Goal: Obtain resource: Obtain resource

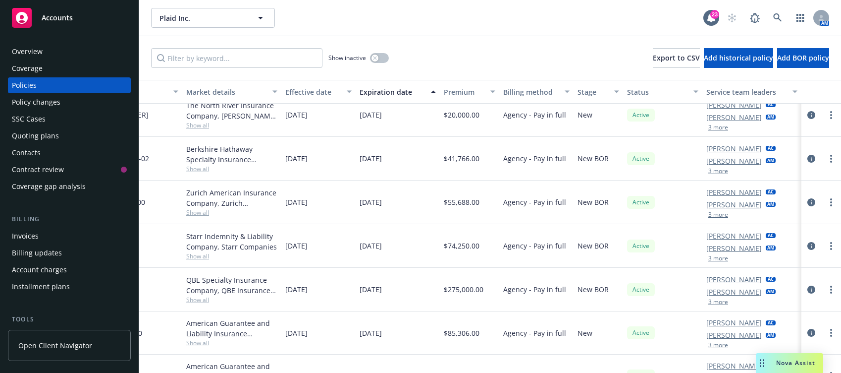
scroll to position [545, 268]
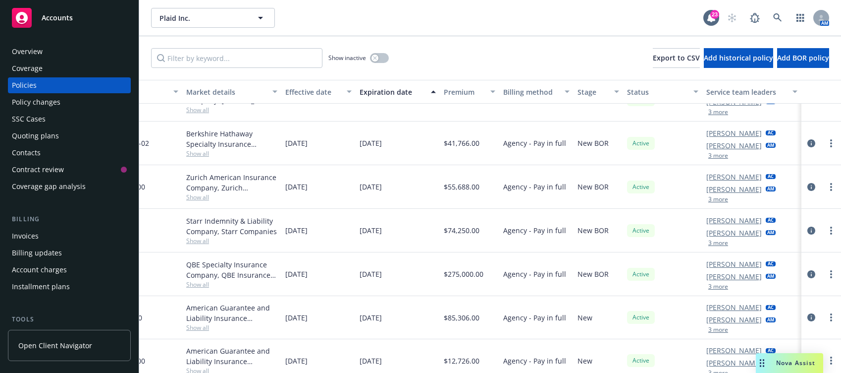
click at [191, 280] on span "Show all" at bounding box center [231, 284] width 91 height 8
click at [356, 290] on div "04/30/2026" at bounding box center [398, 274] width 84 height 44
click at [223, 264] on div "QBE Specialty Insurance Company, QBE Insurance Group" at bounding box center [231, 269] width 91 height 21
click at [761, 273] on icon "circleInformation" at bounding box center [812, 274] width 8 height 8
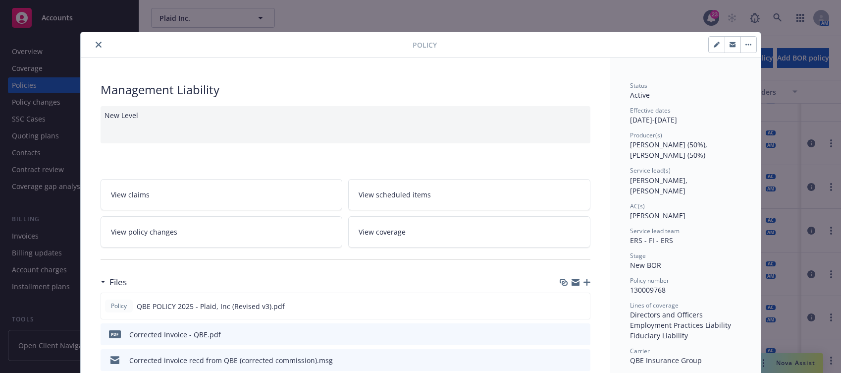
scroll to position [50, 0]
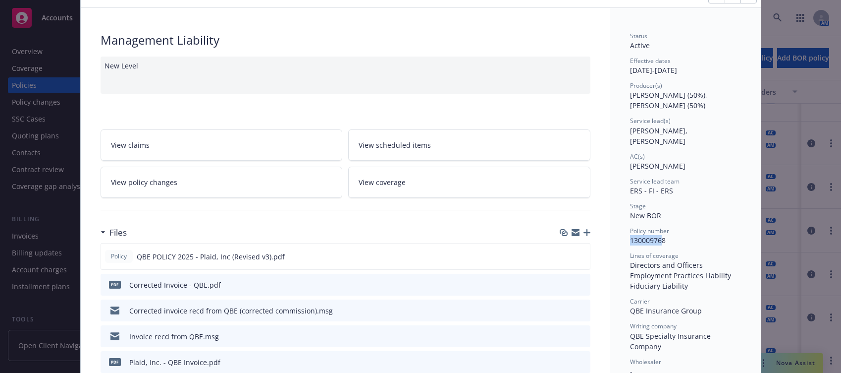
drag, startPoint x: 626, startPoint y: 232, endPoint x: 674, endPoint y: 232, distance: 48.6
click at [674, 232] on div "Policy number 130009768" at bounding box center [685, 235] width 111 height 19
click at [635, 226] on span "Policy number" at bounding box center [649, 230] width 39 height 8
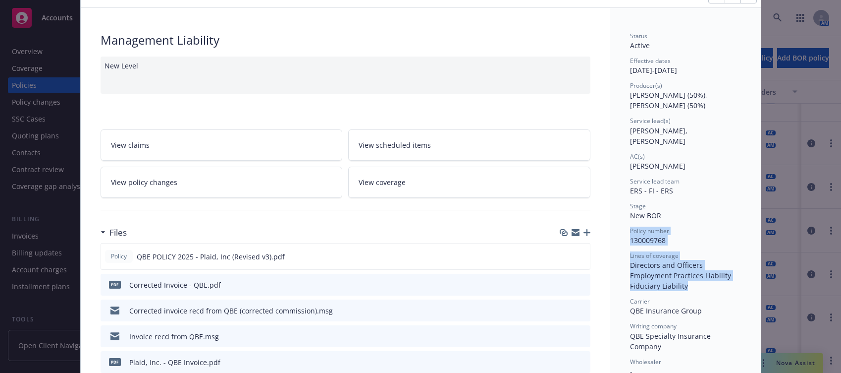
drag, startPoint x: 625, startPoint y: 222, endPoint x: 683, endPoint y: 273, distance: 76.9
drag, startPoint x: 652, startPoint y: 251, endPoint x: 628, endPoint y: 233, distance: 29.0
click at [630, 251] on span "Lines of coverage" at bounding box center [654, 255] width 49 height 8
drag, startPoint x: 625, startPoint y: 222, endPoint x: 736, endPoint y: 326, distance: 152.8
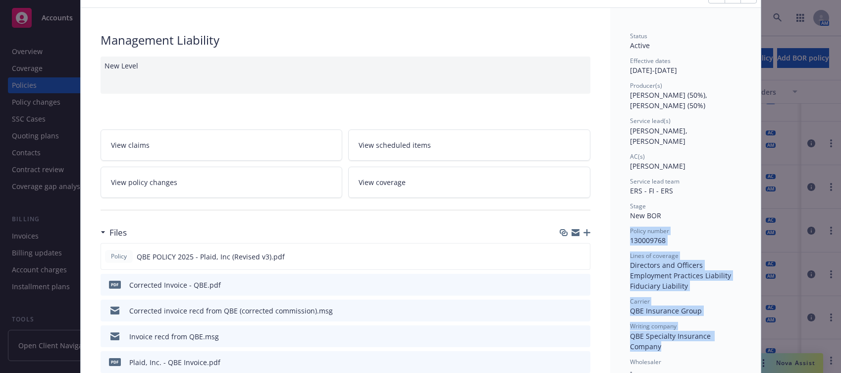
copy div "Policy number 130009768 Lines of coverage Directors and Officers Employment Pra…"
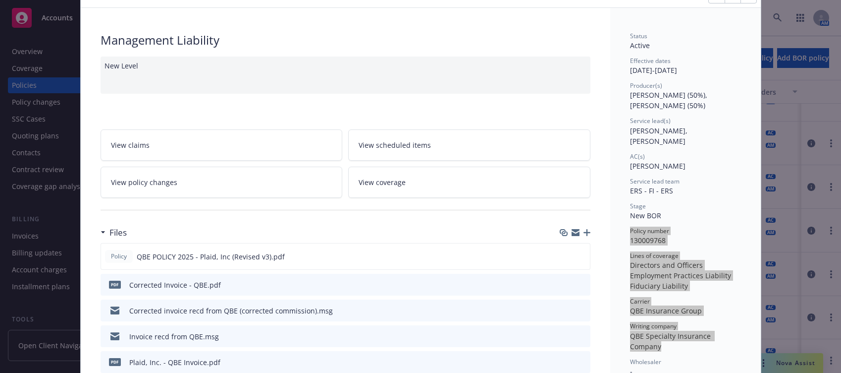
scroll to position [0, 0]
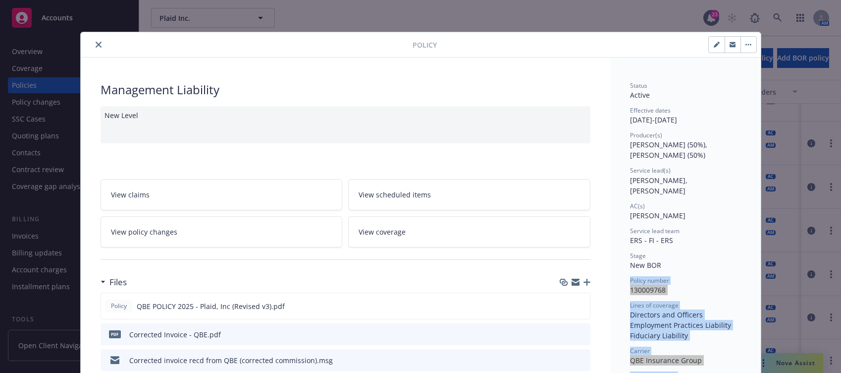
drag, startPoint x: 634, startPoint y: 104, endPoint x: 627, endPoint y: 109, distance: 8.5
click at [634, 104] on div "Status Active Effective dates 04/30/2025 - 04/30/2026 Producer(s) John McCall (…" at bounding box center [685, 340] width 111 height 518
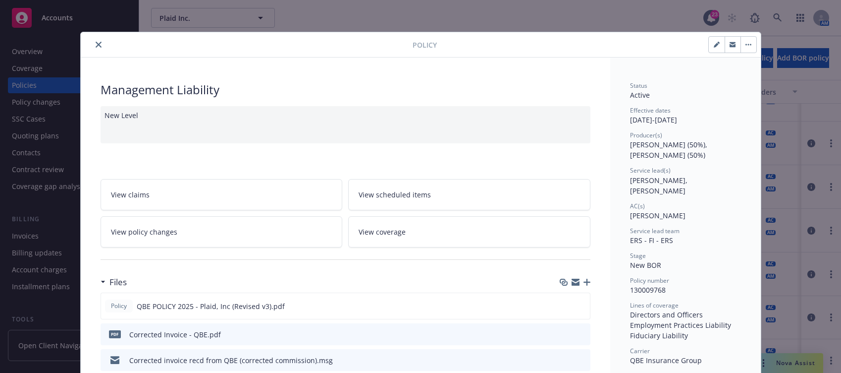
drag, startPoint x: 627, startPoint y: 109, endPoint x: 711, endPoint y: 119, distance: 84.4
click at [711, 119] on div "Effective dates 04/30/2025 - 04/30/2026" at bounding box center [685, 115] width 111 height 19
copy div "Effective dates 04/30/2025 - 04/30/2026"
click at [684, 146] on span "John McCall (50%), Ivoree Jordan (50%)" at bounding box center [669, 150] width 79 height 20
click at [96, 45] on icon "close" at bounding box center [99, 45] width 6 height 6
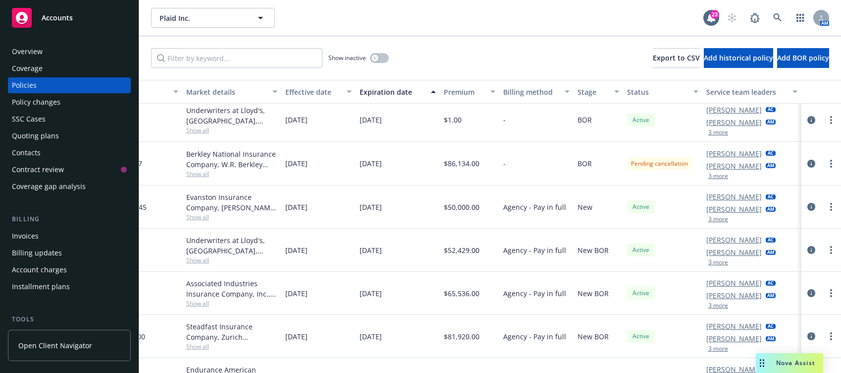
scroll to position [0, 268]
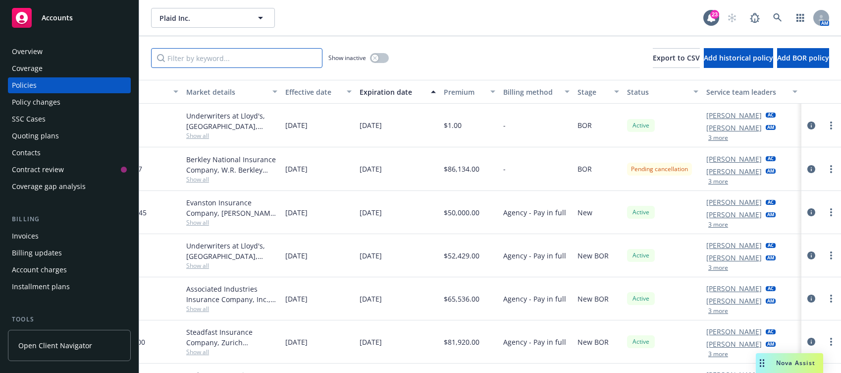
click at [210, 62] on input "Filter by keyword..." at bounding box center [236, 58] width 171 height 20
type input "crum"
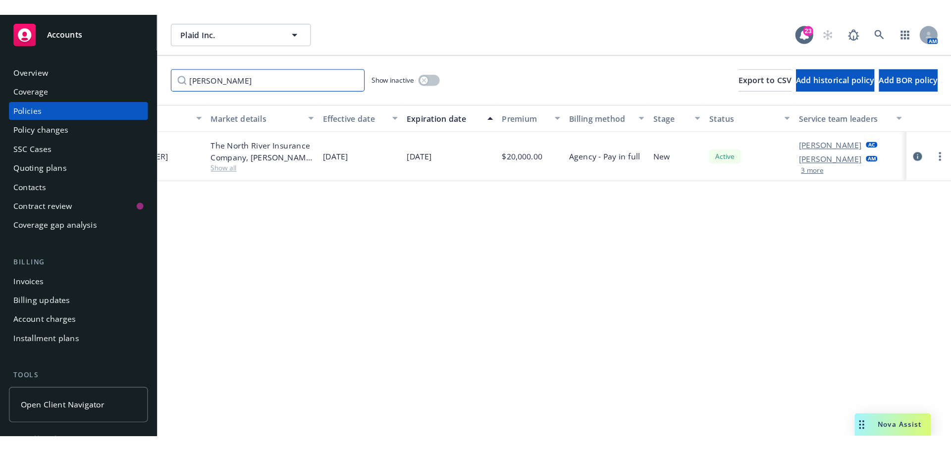
scroll to position [0, 262]
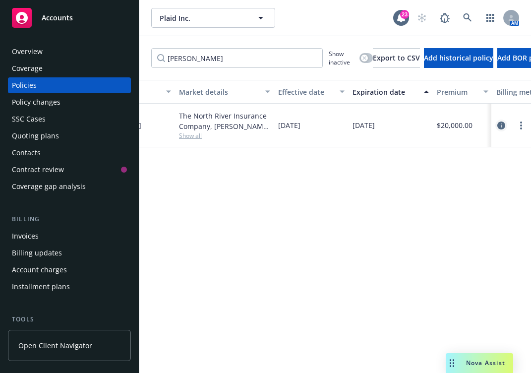
click at [497, 129] on icon "circleInformation" at bounding box center [501, 125] width 8 height 8
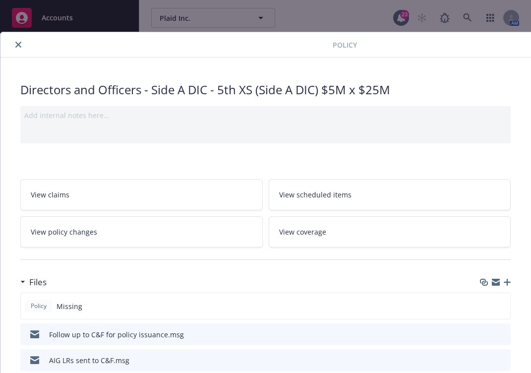
click at [18, 46] on icon "close" at bounding box center [18, 45] width 6 height 6
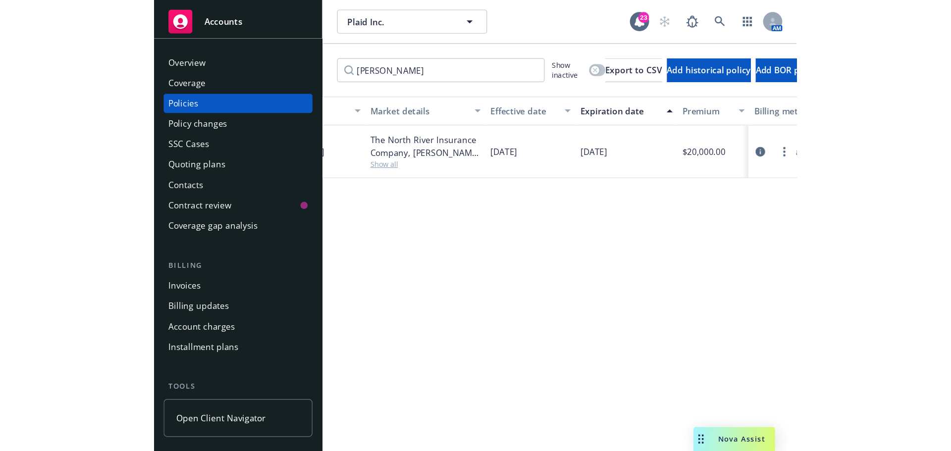
scroll to position [0, 144]
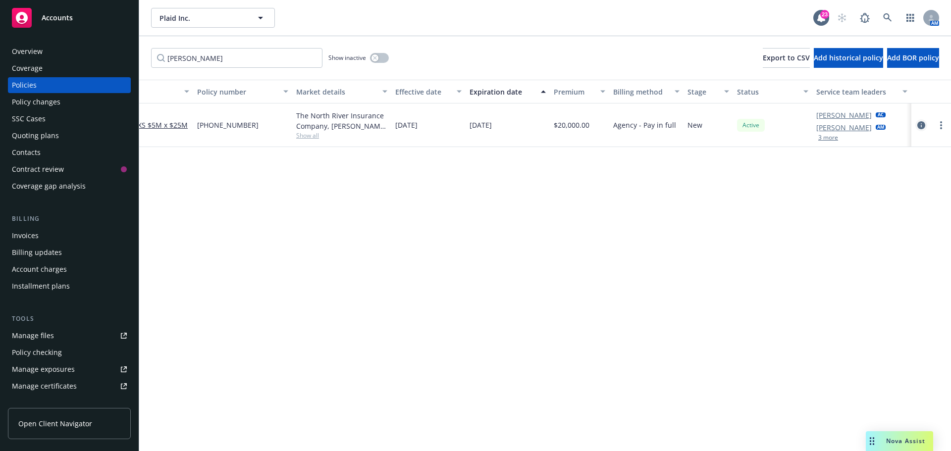
click at [761, 123] on icon "circleInformation" at bounding box center [922, 125] width 8 height 8
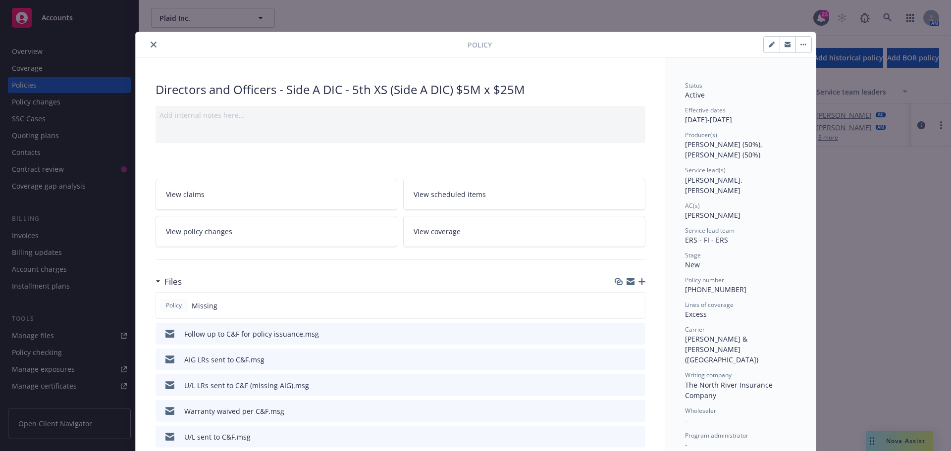
scroll to position [30, 0]
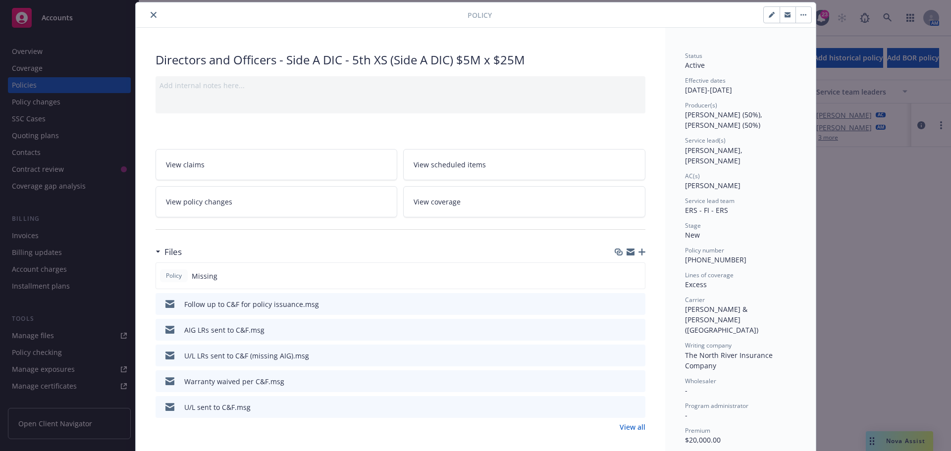
drag, startPoint x: 682, startPoint y: 79, endPoint x: 788, endPoint y: 93, distance: 107.4
click at [761, 93] on div "Effective dates 04/30/2025 - 04/30/2026" at bounding box center [740, 85] width 111 height 19
copy div "Effective dates 04/30/2025 - 04/30/2026"
drag, startPoint x: 714, startPoint y: 176, endPoint x: 703, endPoint y: 200, distance: 26.6
click at [714, 181] on span "Santosh Dongol" at bounding box center [712, 185] width 55 height 9
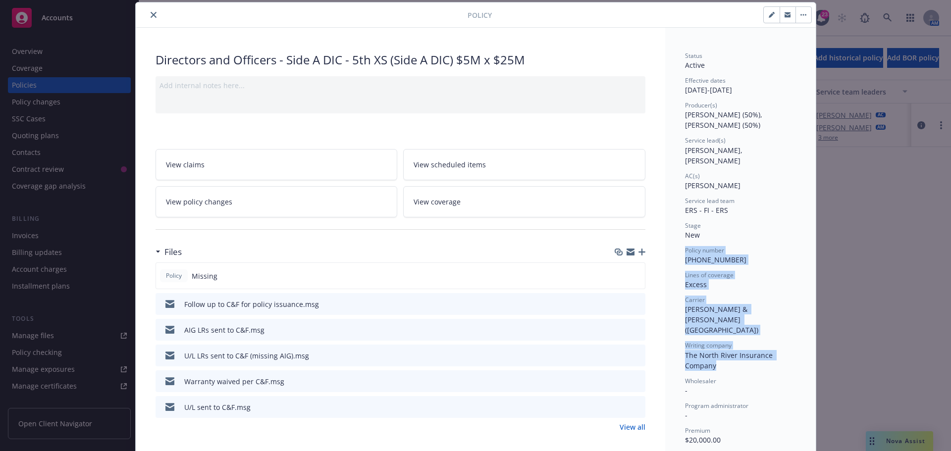
drag, startPoint x: 680, startPoint y: 240, endPoint x: 775, endPoint y: 334, distance: 133.5
copy div "Policy number 578-102971-5 Lines of coverage Excess Carrier Crum & Forster (Fai…"
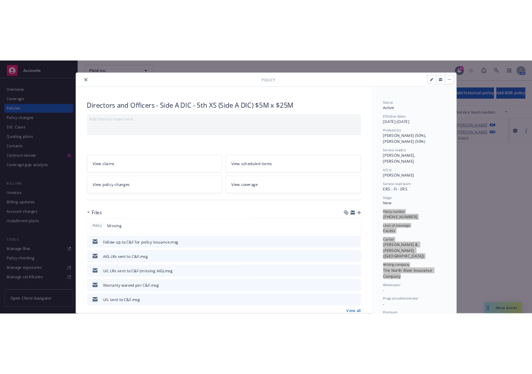
scroll to position [0, 0]
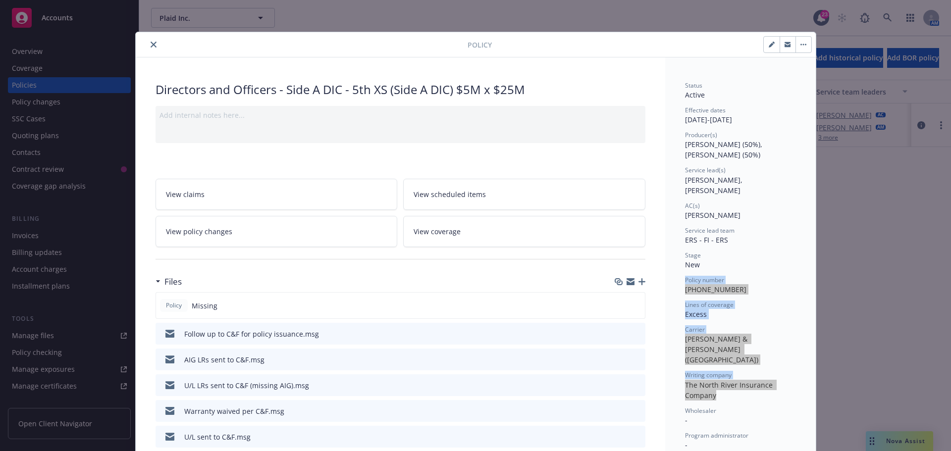
drag, startPoint x: 146, startPoint y: 43, endPoint x: 31, endPoint y: 91, distance: 124.0
click at [148, 43] on button "close" at bounding box center [154, 45] width 12 height 12
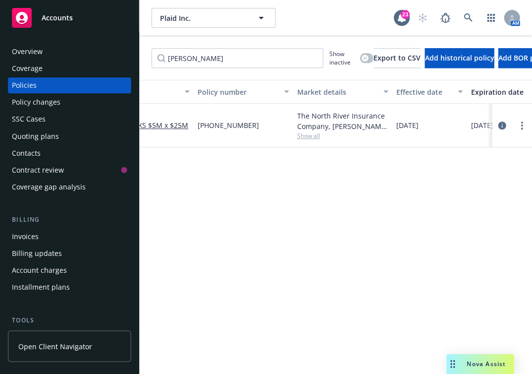
scroll to position [0, 144]
click at [464, 17] on icon at bounding box center [468, 17] width 8 height 8
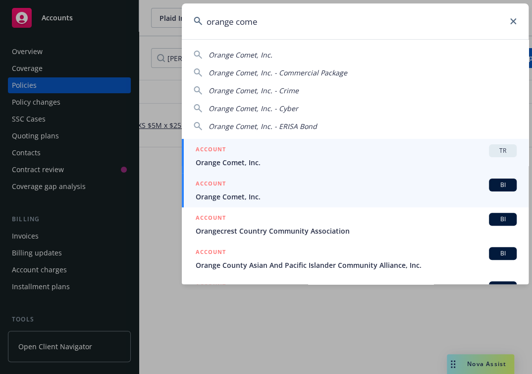
type input "orange come"
click at [312, 194] on span "Orange Comet, Inc." at bounding box center [356, 196] width 321 height 10
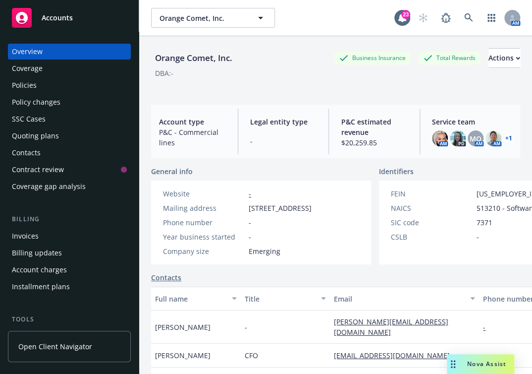
click at [43, 235] on div "Invoices" at bounding box center [69, 236] width 115 height 16
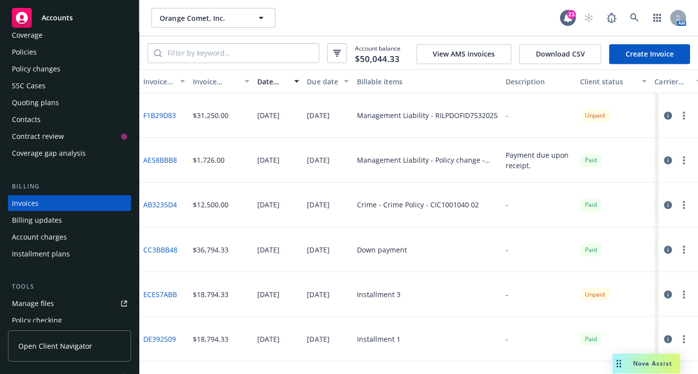
scroll to position [50, 0]
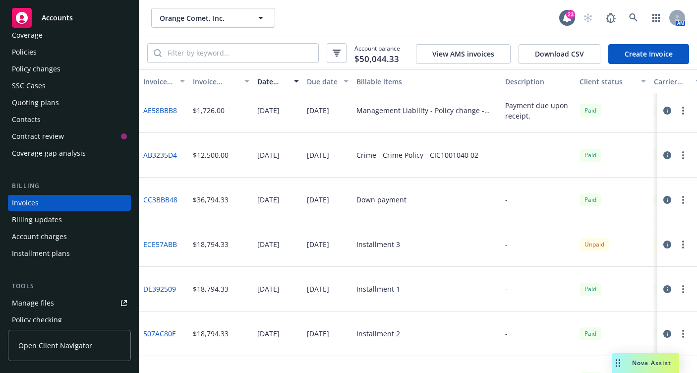
click at [169, 245] on link "ECE57ABB" at bounding box center [160, 244] width 34 height 10
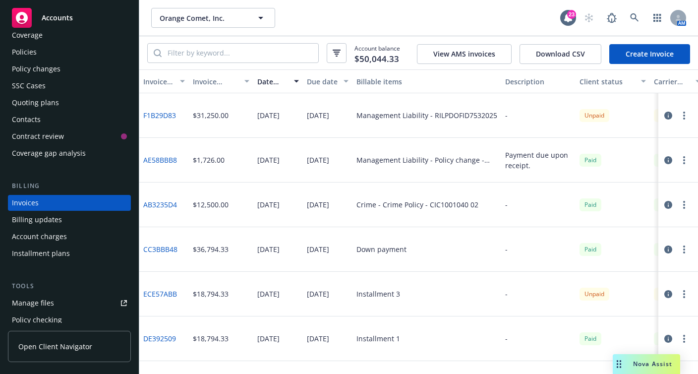
click at [664, 292] on icon "button" at bounding box center [668, 294] width 8 height 8
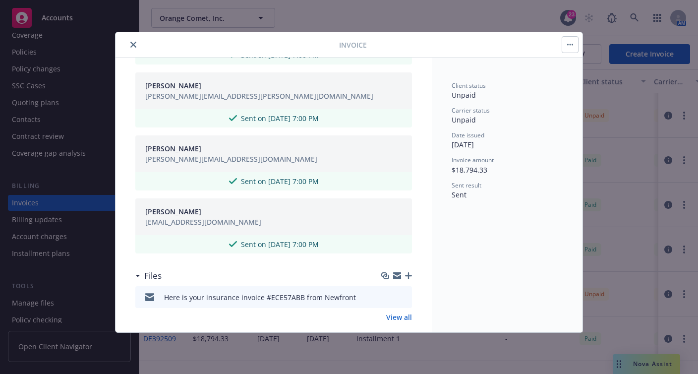
scroll to position [632, 0]
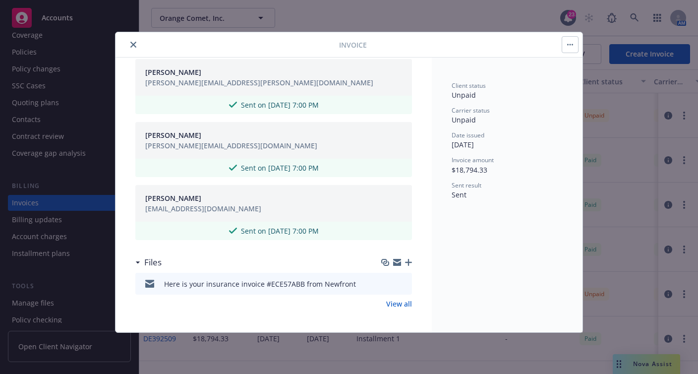
click at [398, 281] on icon "preview file" at bounding box center [402, 282] width 9 height 7
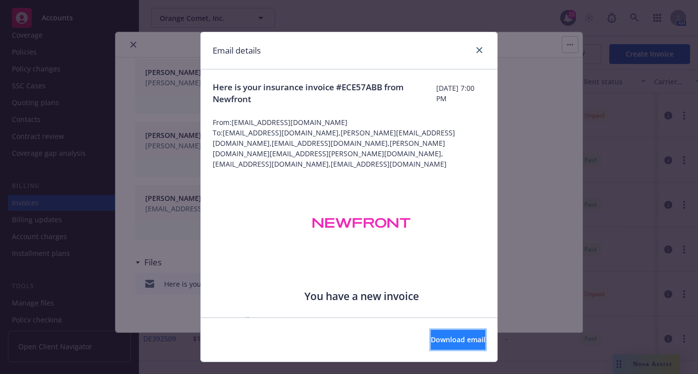
click at [450, 335] on span "Download email" at bounding box center [458, 338] width 55 height 9
click at [472, 41] on div "Email details" at bounding box center [349, 50] width 296 height 37
click at [473, 43] on div "Email details" at bounding box center [349, 50] width 296 height 37
click at [476, 57] on div "Email details" at bounding box center [349, 50] width 296 height 37
click at [476, 53] on icon "close" at bounding box center [479, 50] width 6 height 6
